Goal: Check status: Check status

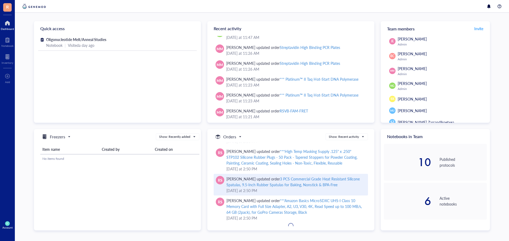
scroll to position [1137, 0]
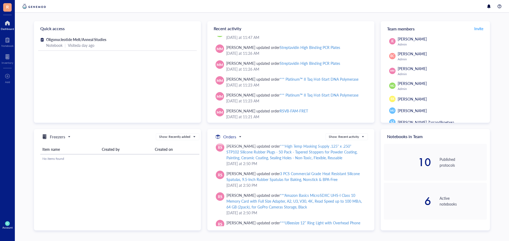
click at [233, 136] on h5 "Orders" at bounding box center [229, 137] width 13 height 6
click at [8, 22] on div at bounding box center [7, 23] width 13 height 8
click at [7, 57] on div at bounding box center [8, 57] width 12 height 8
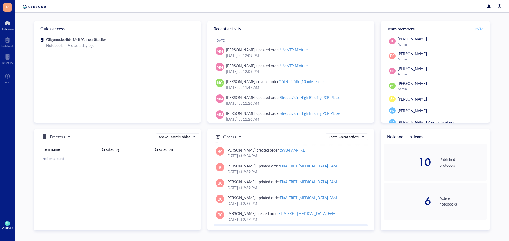
scroll to position [434, 0]
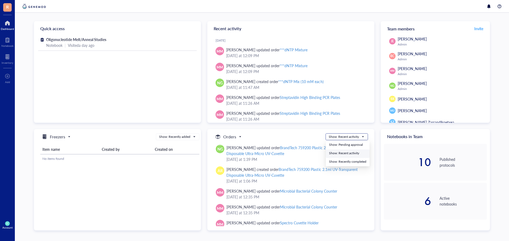
click at [348, 138] on div "Show: Recent activity" at bounding box center [343, 137] width 30 height 5
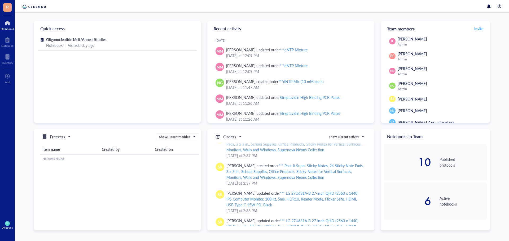
scroll to position [1996, 0]
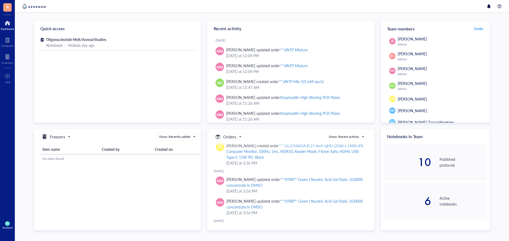
click at [319, 180] on div "***SYBR™ Green I Nucleic Acid Gel Stain, 10,000X concentrate in DMSO" at bounding box center [294, 182] width 136 height 11
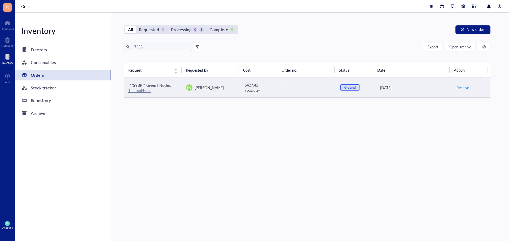
click at [149, 90] on link "ThermoFisher" at bounding box center [139, 90] width 23 height 5
